Goal: Find specific page/section: Find specific page/section

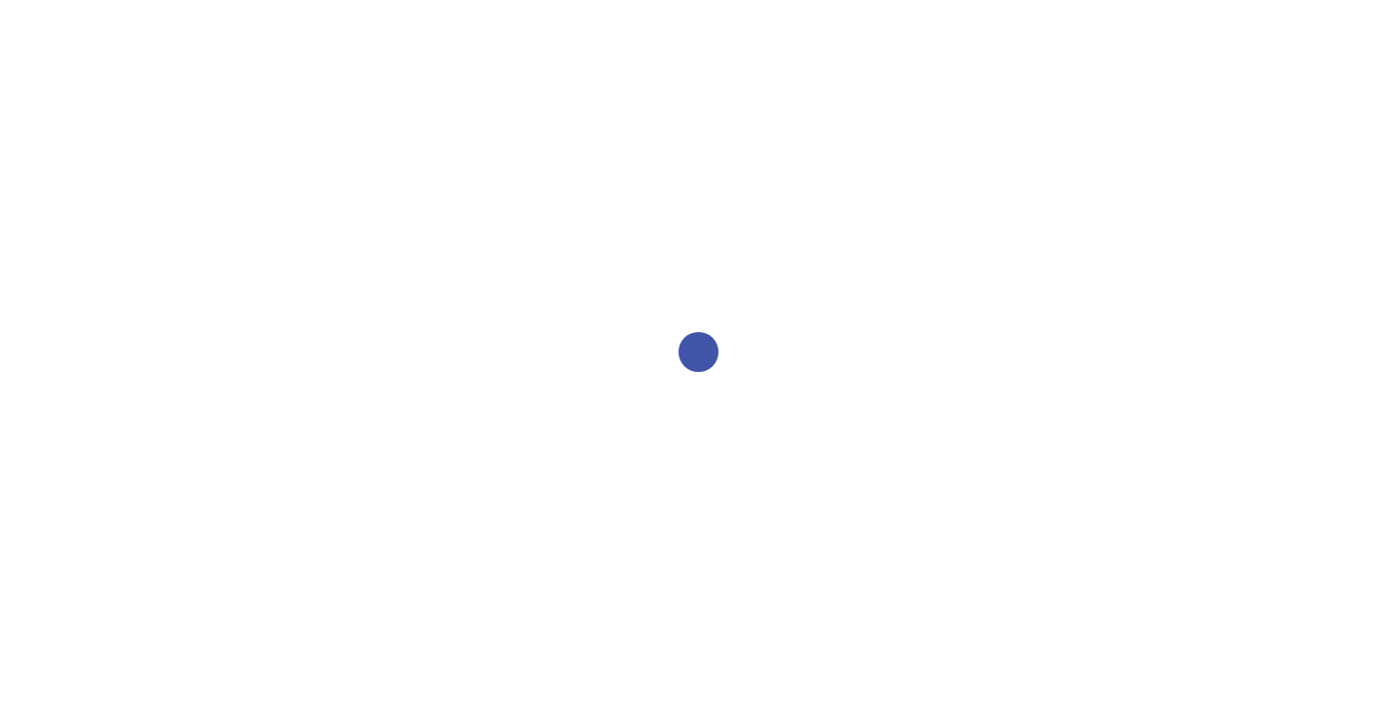
select select "2bed604d-1099-4043-b1bc-2365e8740244"
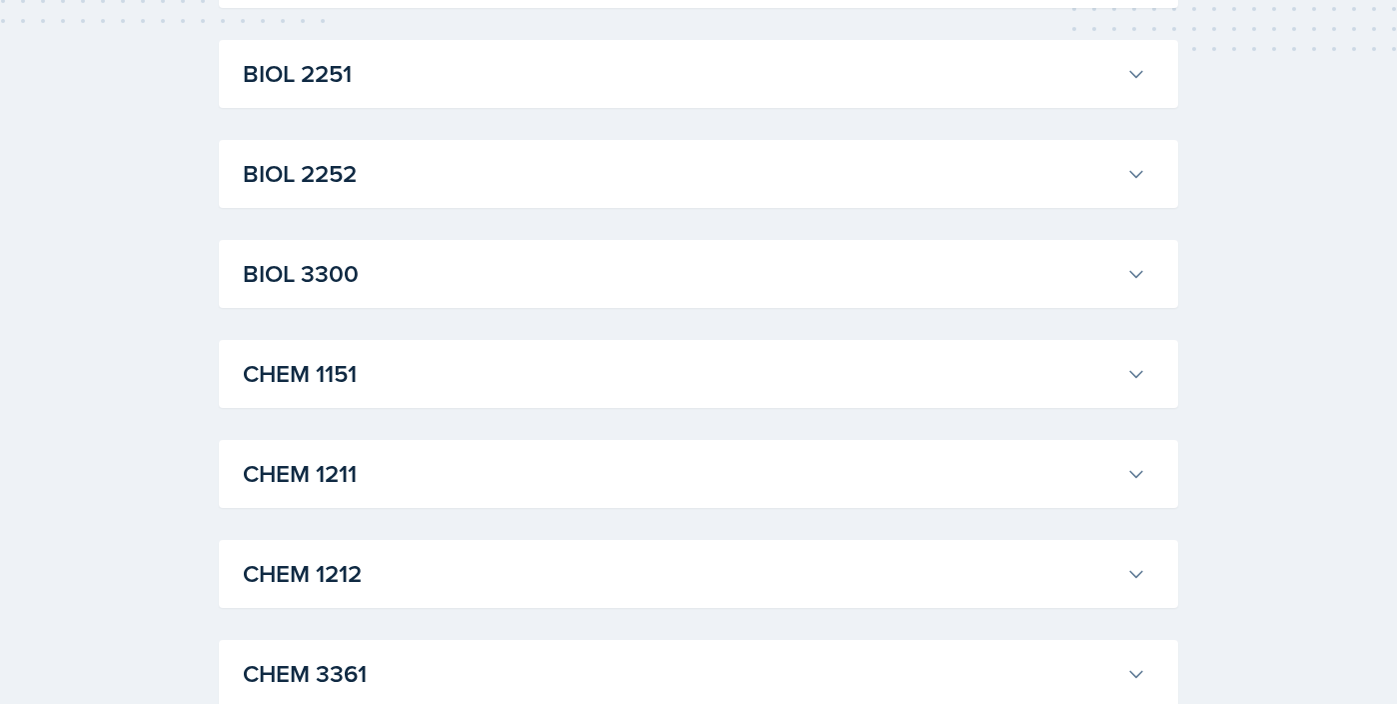
scroll to position [689, 0]
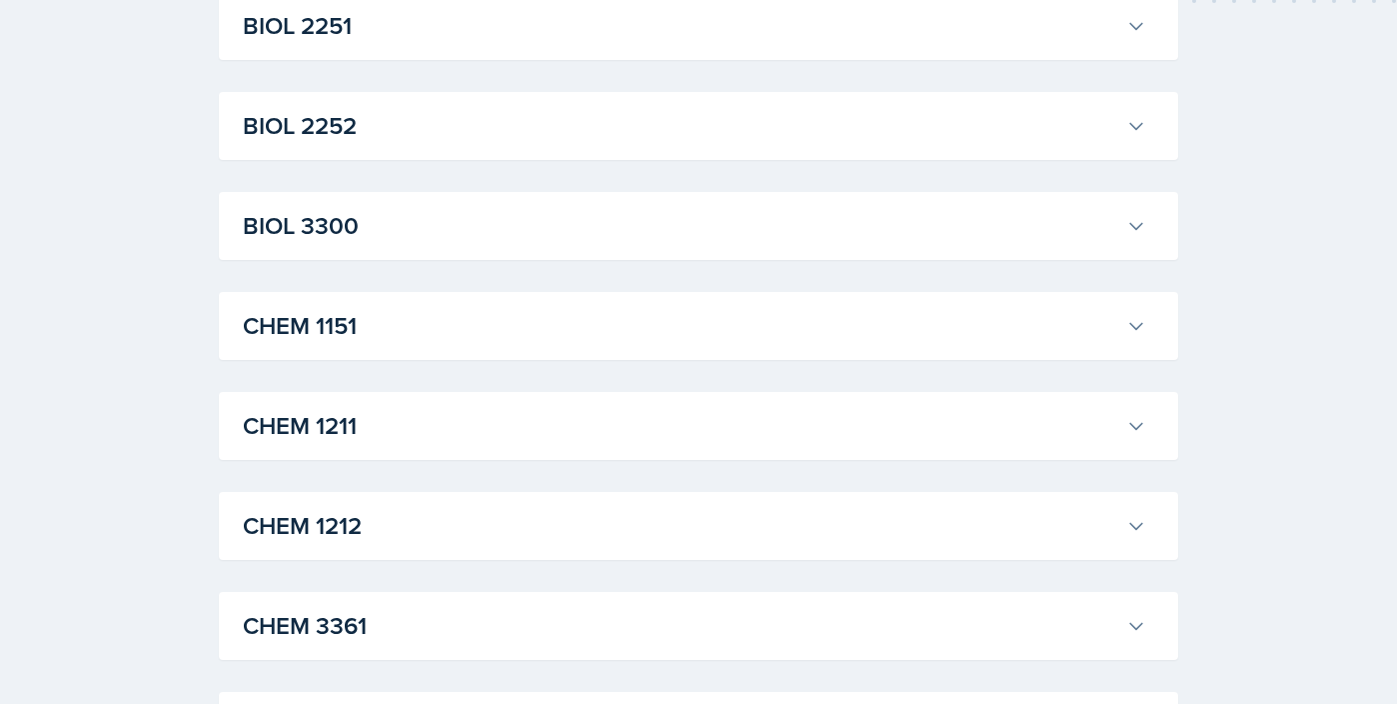
click at [384, 438] on h3 "CHEM 1211" at bounding box center [680, 426] width 875 height 36
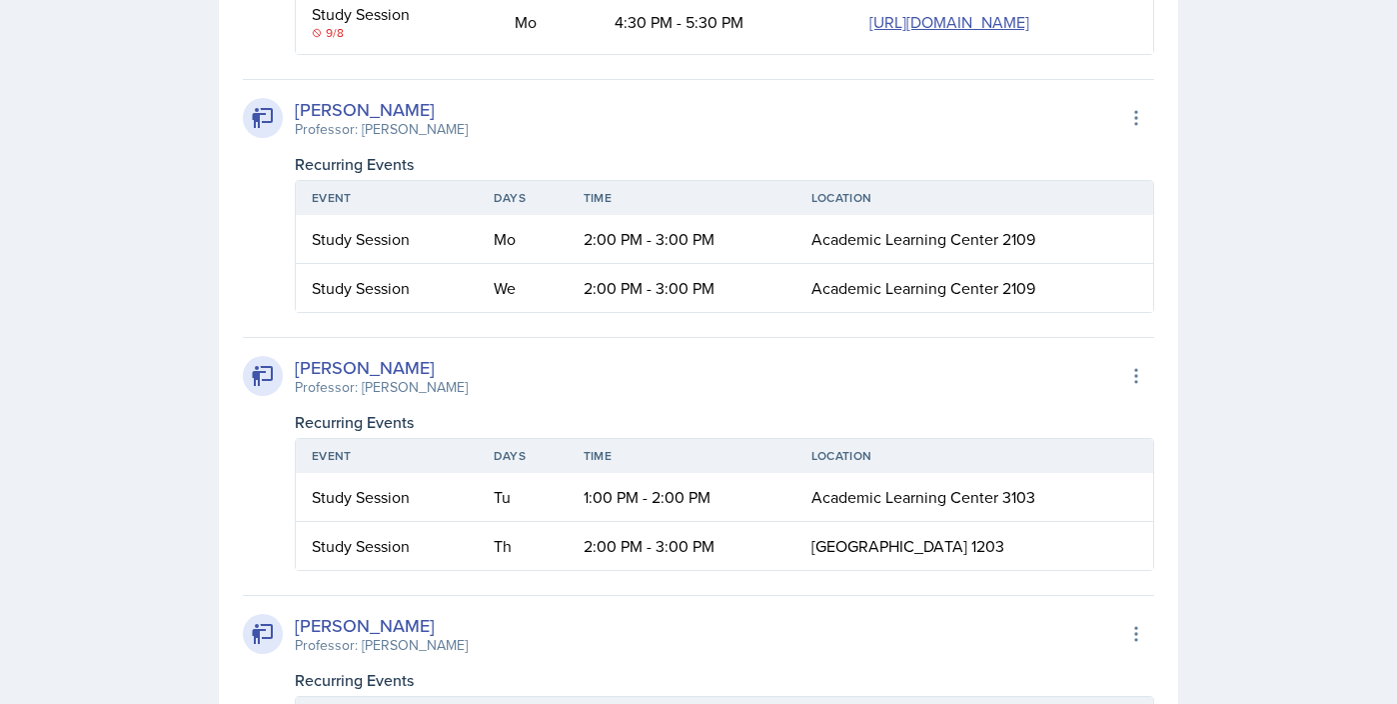
scroll to position [1740, 0]
